Goal: Navigation & Orientation: Find specific page/section

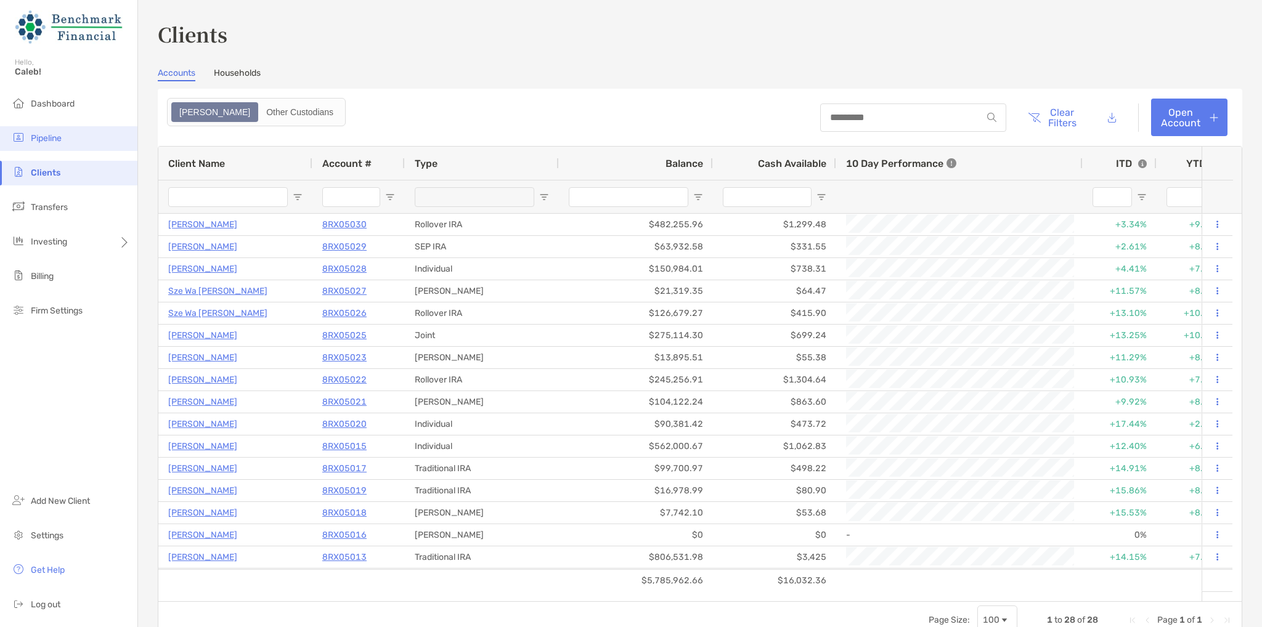
click at [62, 149] on li "Pipeline" at bounding box center [68, 138] width 137 height 25
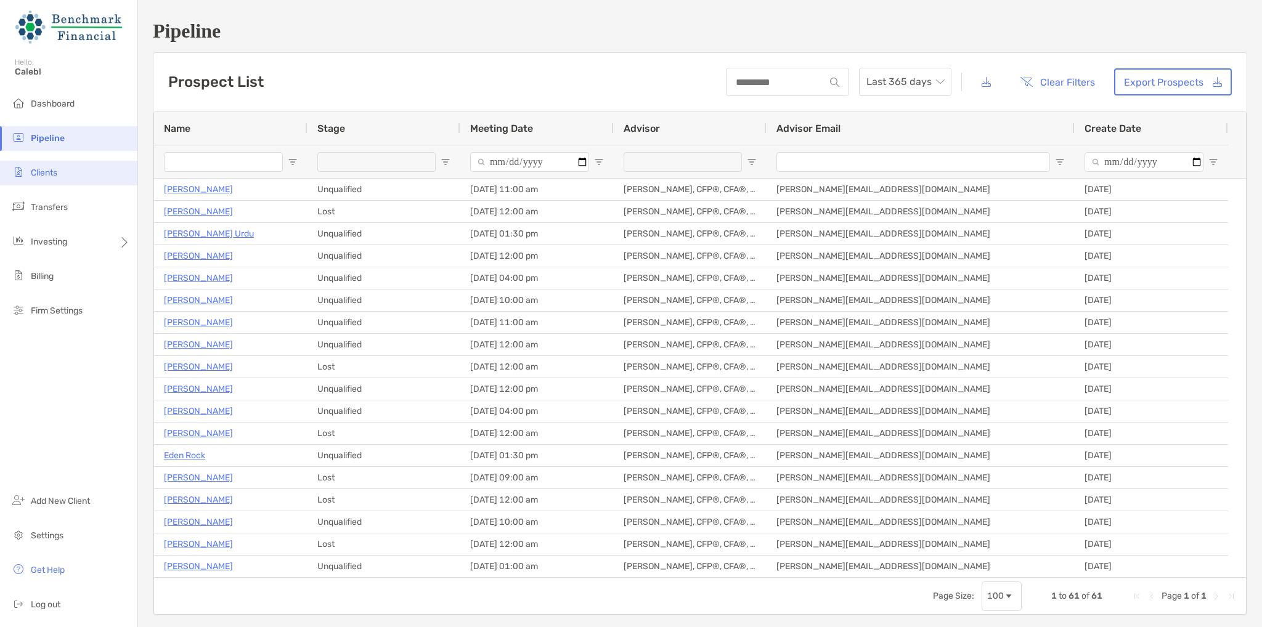
click at [49, 171] on span "Clients" at bounding box center [44, 173] width 26 height 10
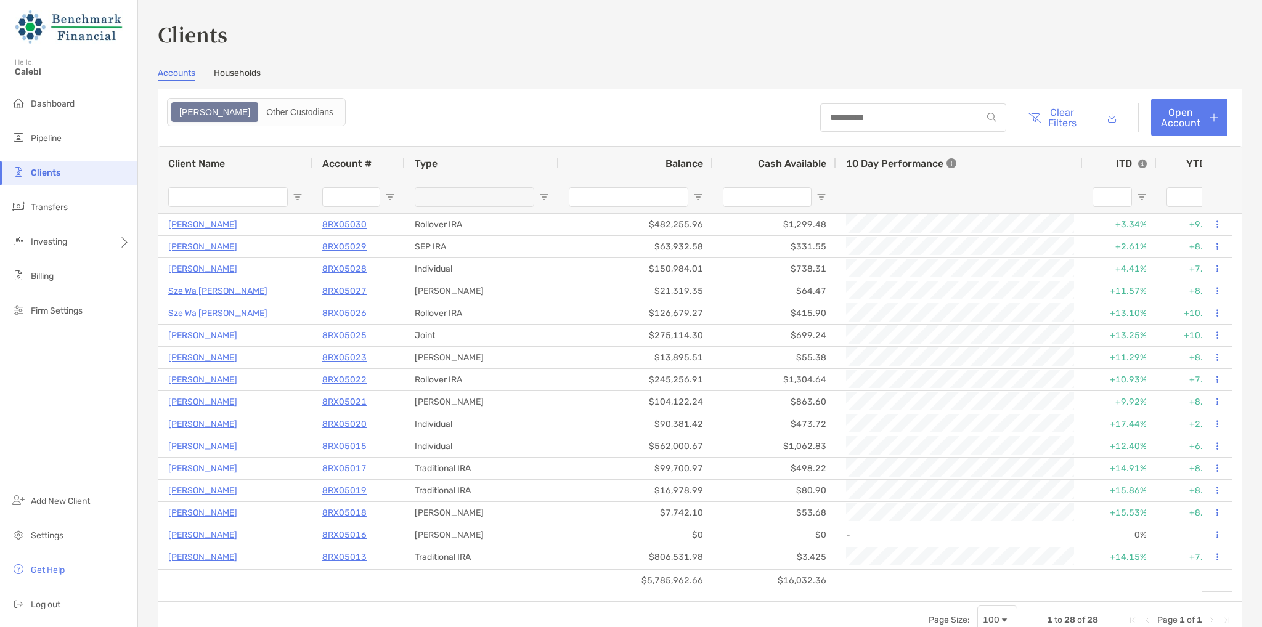
click at [90, 176] on li "Clients" at bounding box center [68, 173] width 137 height 25
click at [24, 176] on img at bounding box center [18, 171] width 15 height 15
click at [31, 171] on span "Clients" at bounding box center [46, 173] width 30 height 10
click at [30, 134] on li "Pipeline" at bounding box center [68, 138] width 137 height 25
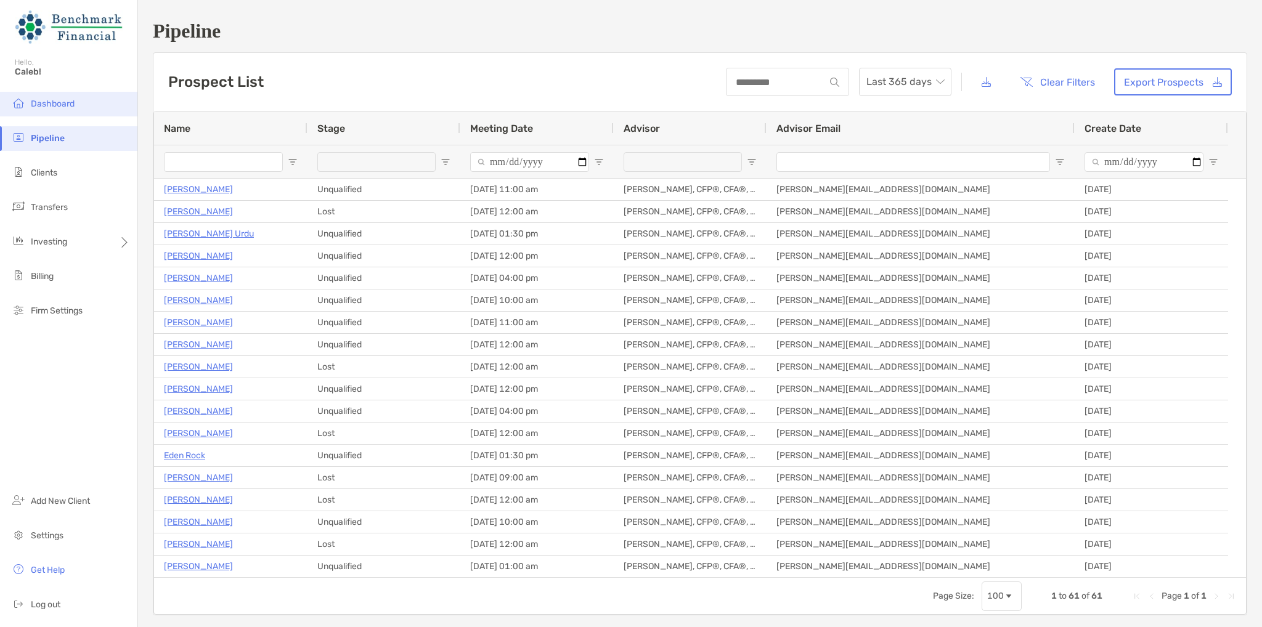
click at [33, 99] on span "Dashboard" at bounding box center [53, 104] width 44 height 10
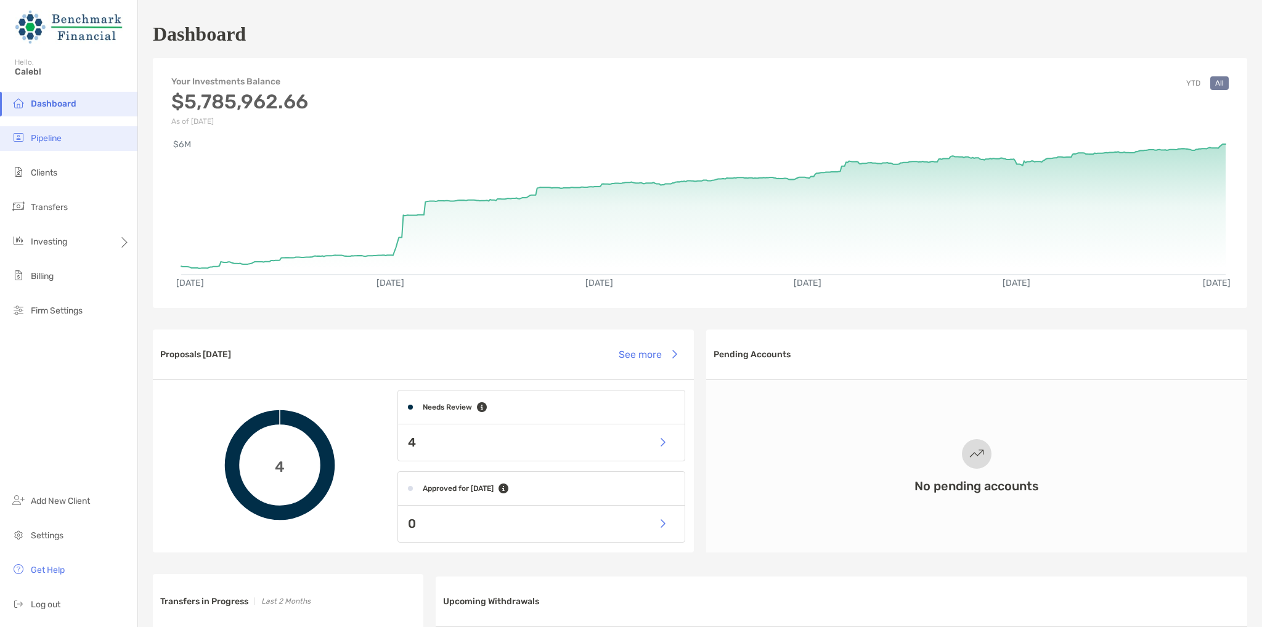
click at [37, 143] on span "Pipeline" at bounding box center [46, 138] width 31 height 10
